Goal: Transaction & Acquisition: Download file/media

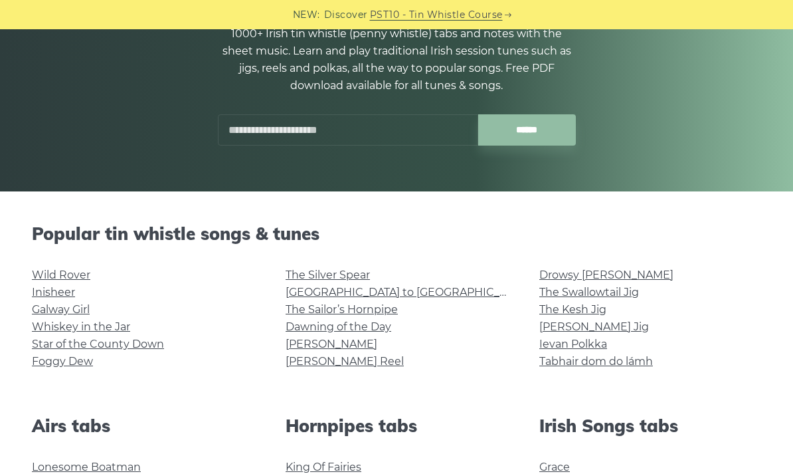
scroll to position [173, 0]
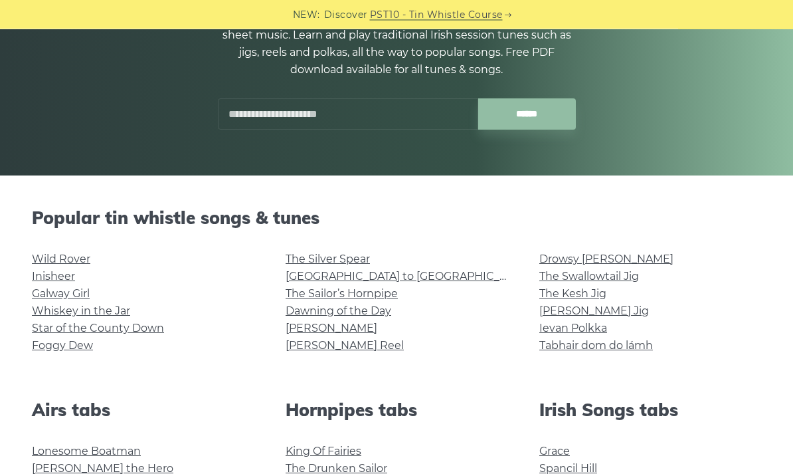
click at [68, 254] on link "Wild Rover" at bounding box center [61, 259] width 58 height 13
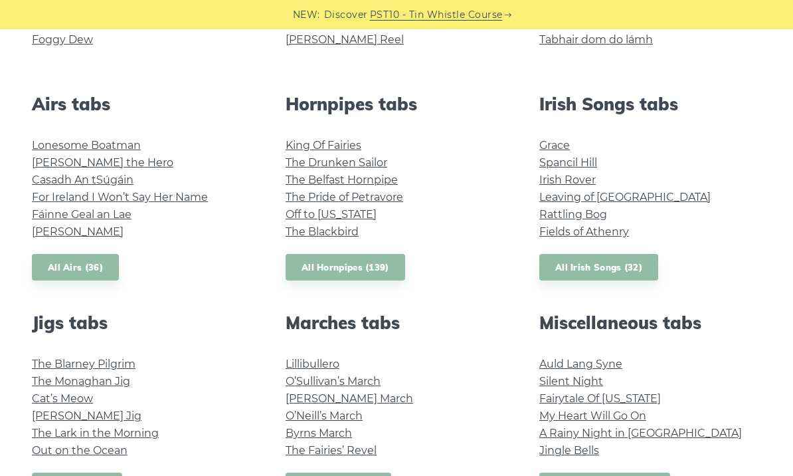
scroll to position [478, 0]
click at [614, 195] on link "Leaving of Liverpool" at bounding box center [624, 198] width 171 height 13
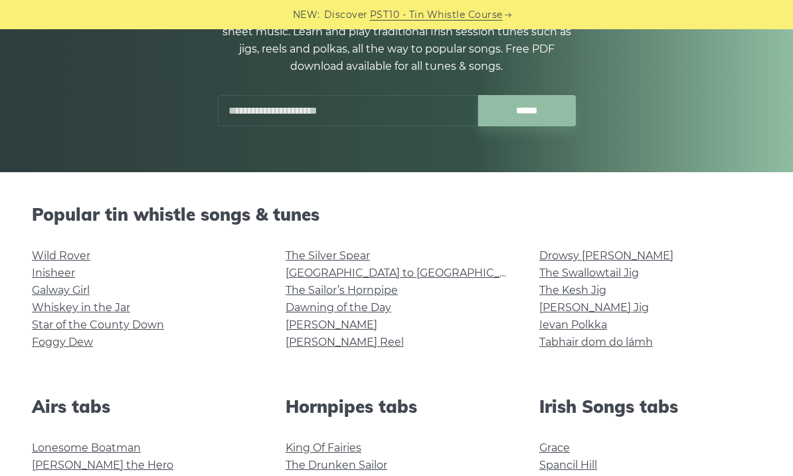
scroll to position [181, 0]
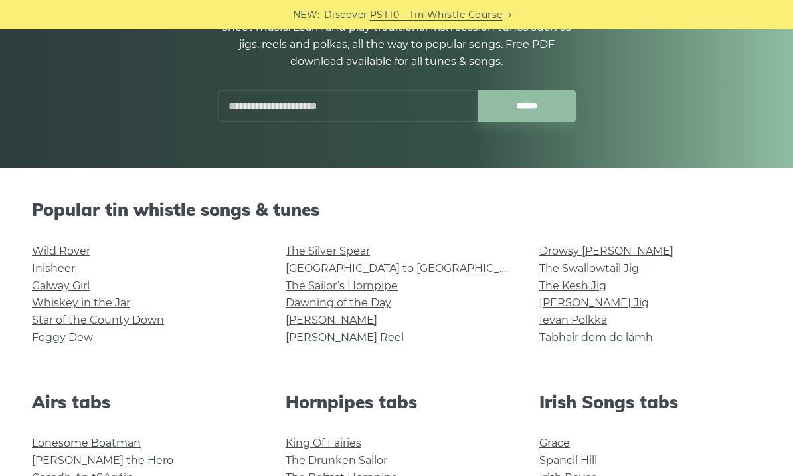
click at [62, 247] on link "Wild Rover" at bounding box center [61, 250] width 58 height 13
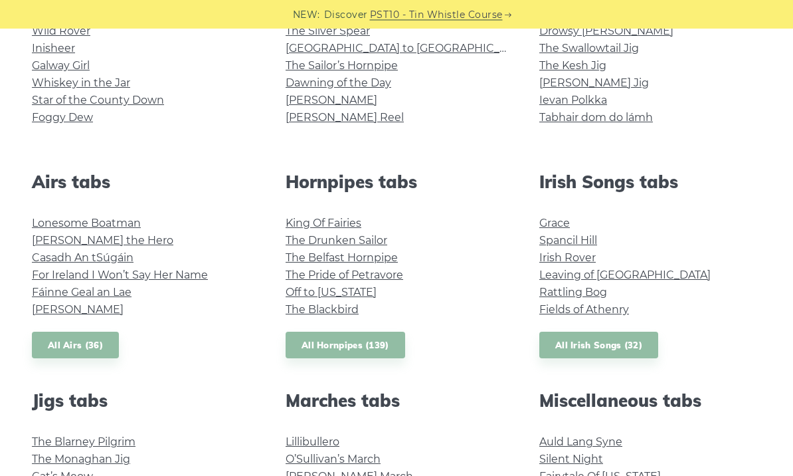
scroll to position [402, 0]
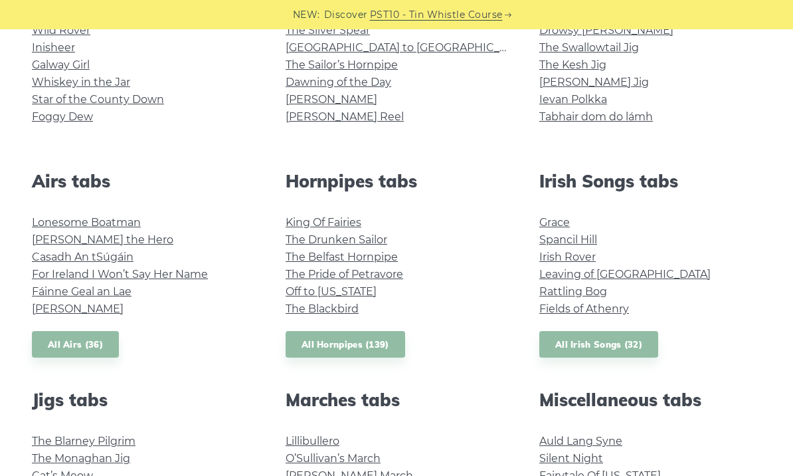
click at [371, 237] on link "The Drunken Sailor" at bounding box center [337, 239] width 102 height 13
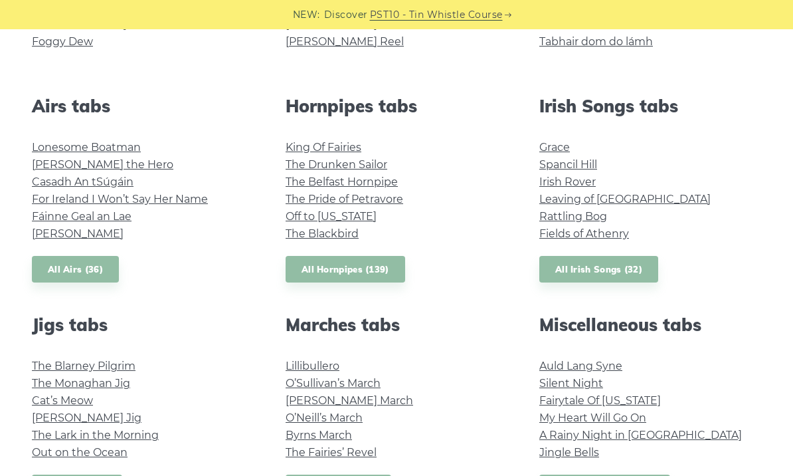
scroll to position [476, 0]
click at [612, 203] on link "Leaving of Liverpool" at bounding box center [624, 199] width 171 height 13
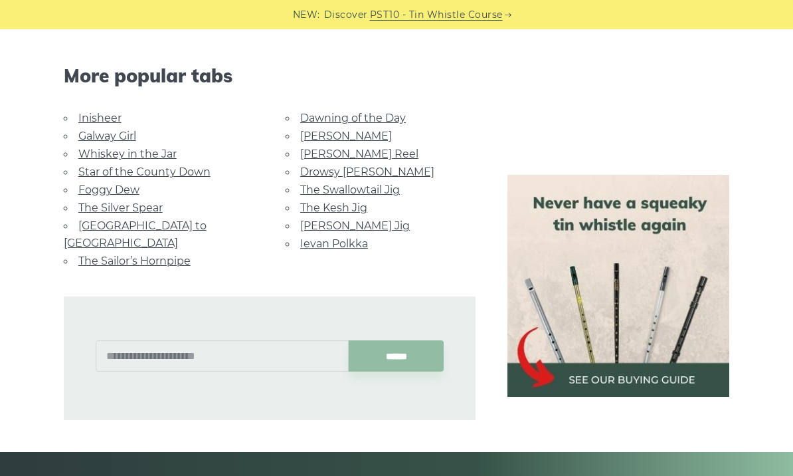
scroll to position [1284, 0]
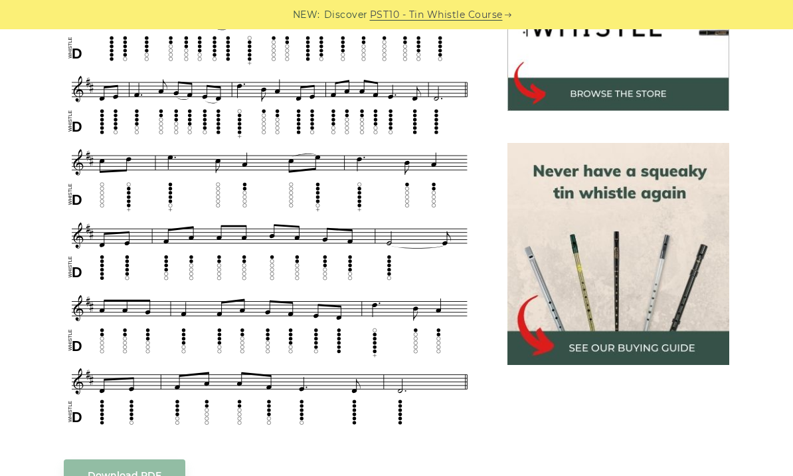
scroll to position [490, 0]
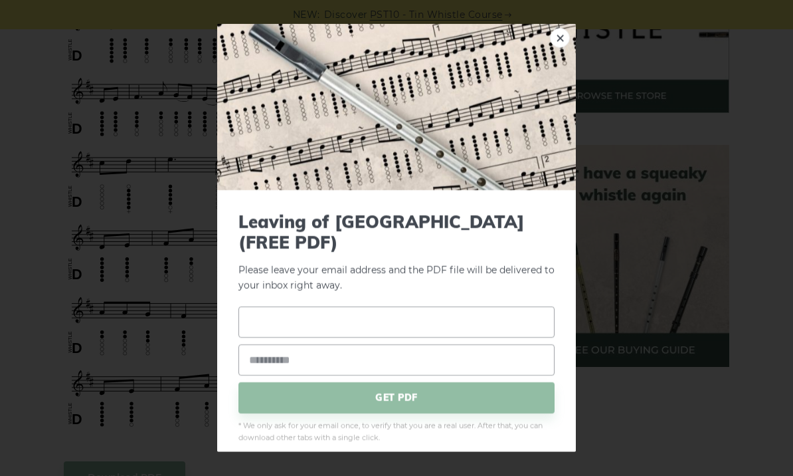
click at [299, 329] on input "text" at bounding box center [396, 321] width 316 height 31
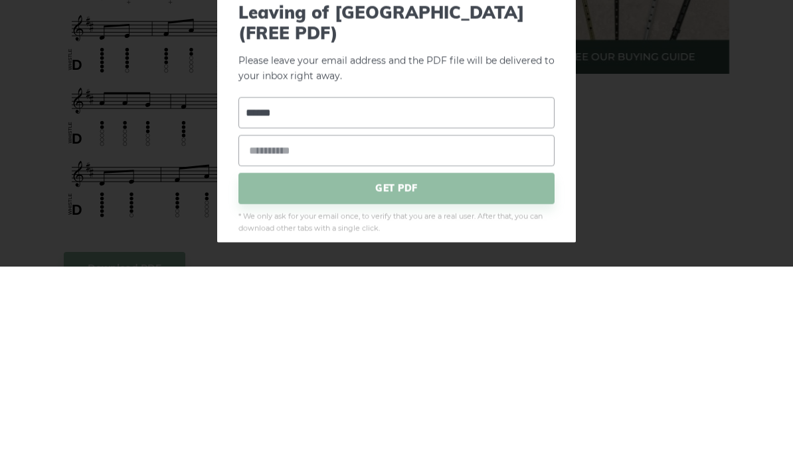
type input "******"
click at [350, 344] on input "email" at bounding box center [396, 359] width 316 height 31
type input "**********"
click at [411, 382] on span "GET PDF" at bounding box center [396, 397] width 316 height 31
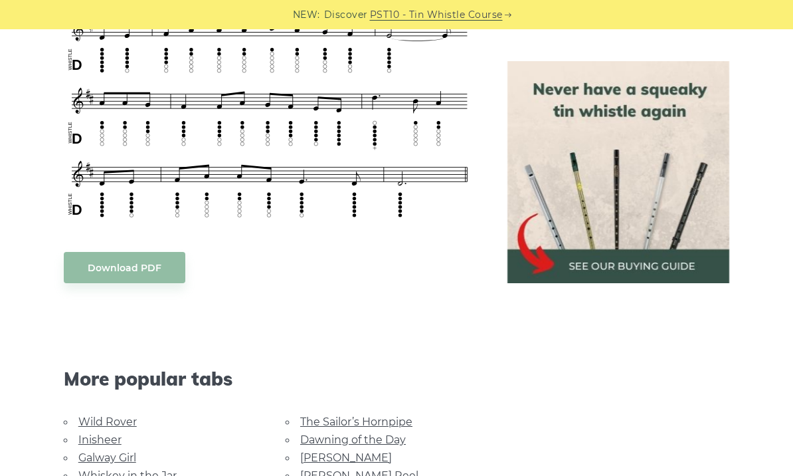
scroll to position [745, 0]
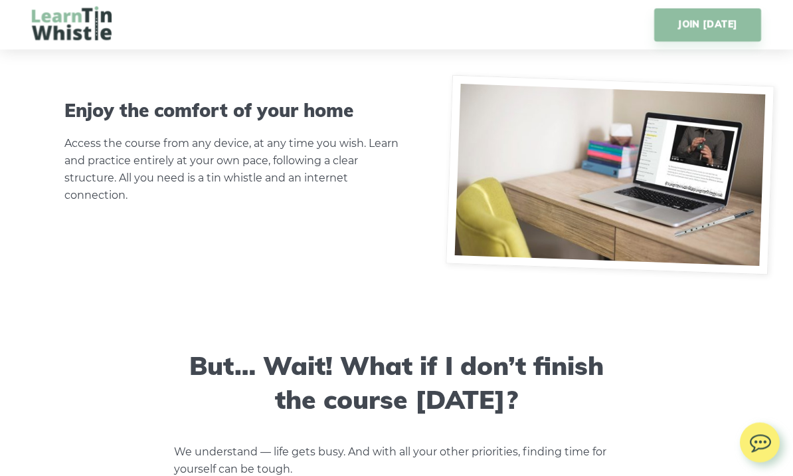
scroll to position [5069, 0]
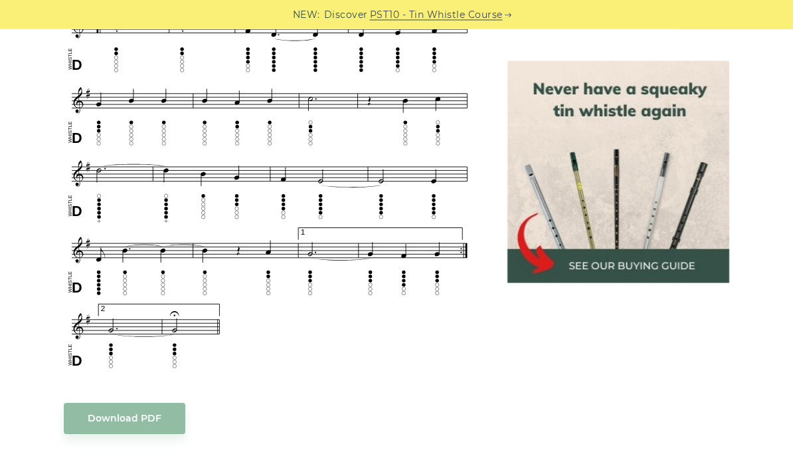
scroll to position [831, 0]
click at [133, 416] on link "Download PDF" at bounding box center [125, 418] width 122 height 31
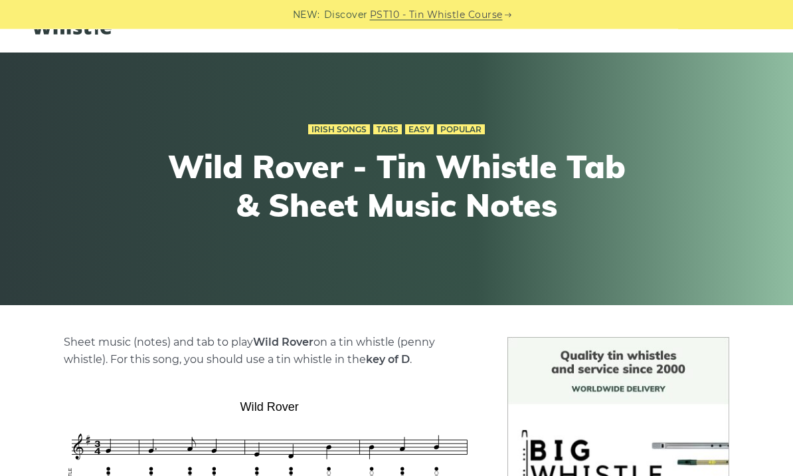
scroll to position [0, 0]
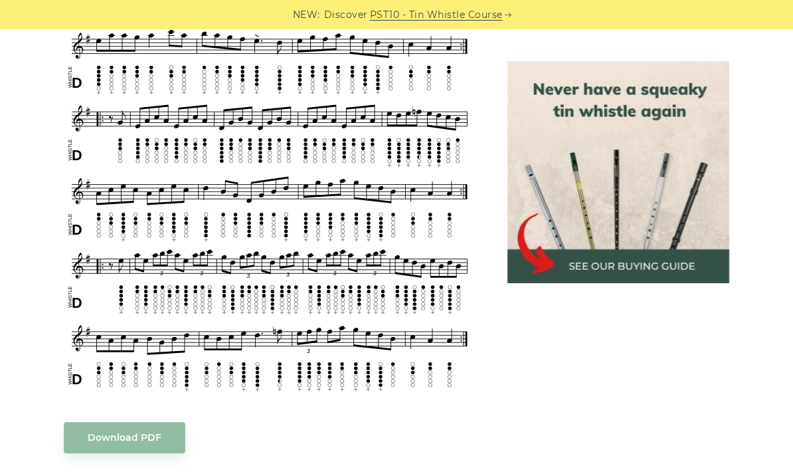
scroll to position [1797, 0]
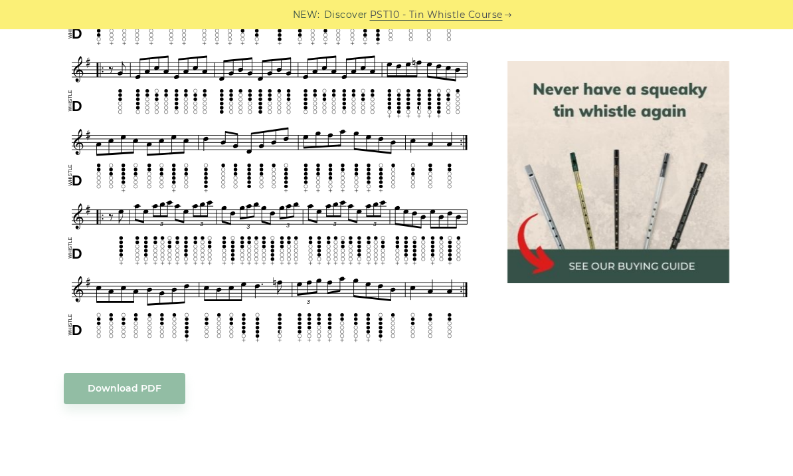
click at [126, 390] on link "Download PDF" at bounding box center [125, 388] width 122 height 31
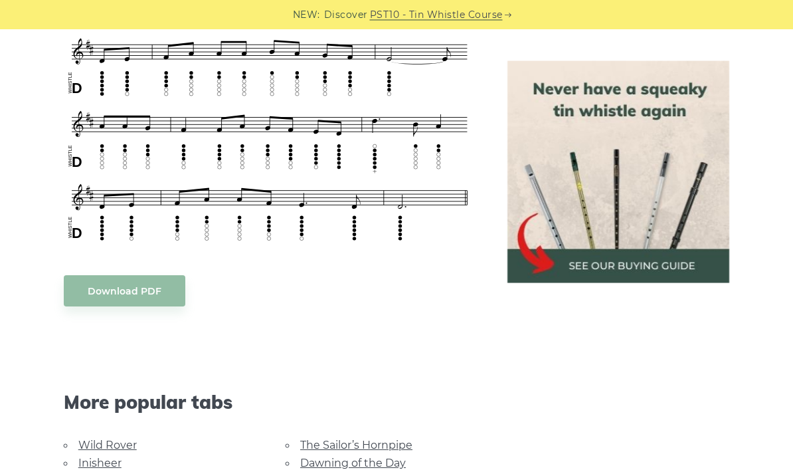
scroll to position [675, 0]
click at [91, 277] on link "Download PDF" at bounding box center [125, 290] width 122 height 31
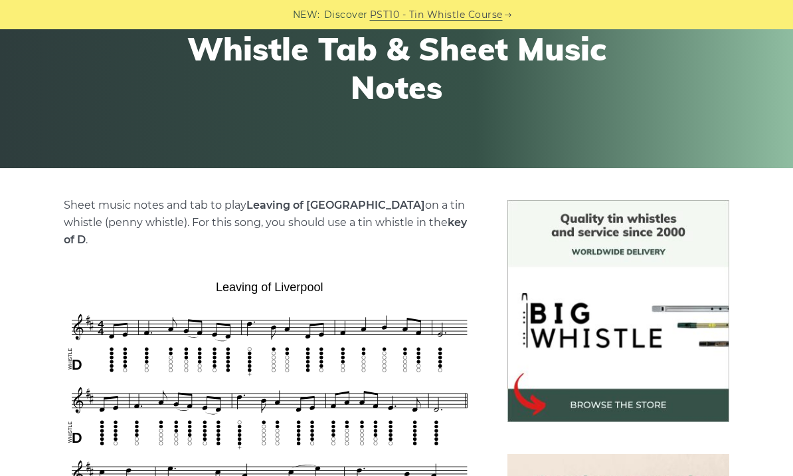
scroll to position [0, 0]
